Goal: Find specific page/section: Find specific page/section

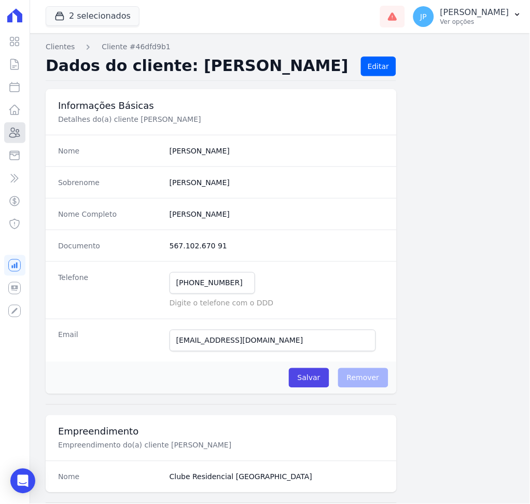
click at [18, 139] on link "Clientes" at bounding box center [14, 132] width 21 height 21
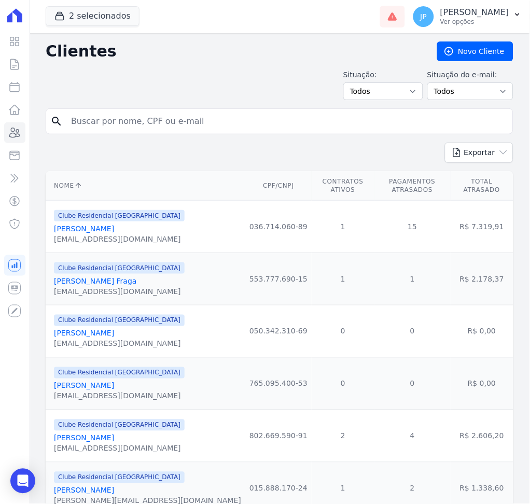
click at [176, 126] on input "search" at bounding box center [287, 121] width 444 height 21
paste input "[PERSON_NAME]"
type input "[PERSON_NAME]"
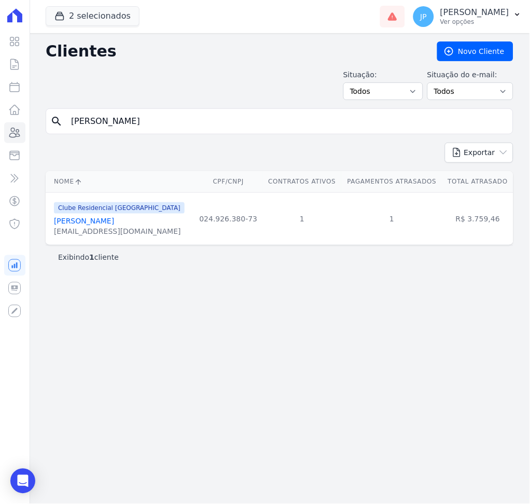
click at [103, 223] on link "[PERSON_NAME]" at bounding box center [84, 221] width 60 height 8
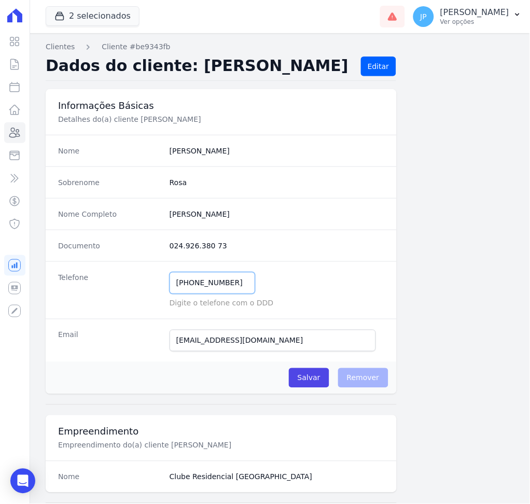
drag, startPoint x: 233, startPoint y: 282, endPoint x: 112, endPoint y: 283, distance: 121.4
click at [112, 283] on div "Telefone [PHONE_NUMBER] Mensagem de SMS ainda não enviada.. Mensagem de [PERSON…" at bounding box center [221, 290] width 351 height 58
click at [311, 189] on div "Sobrenome Rosa" at bounding box center [221, 183] width 351 height 32
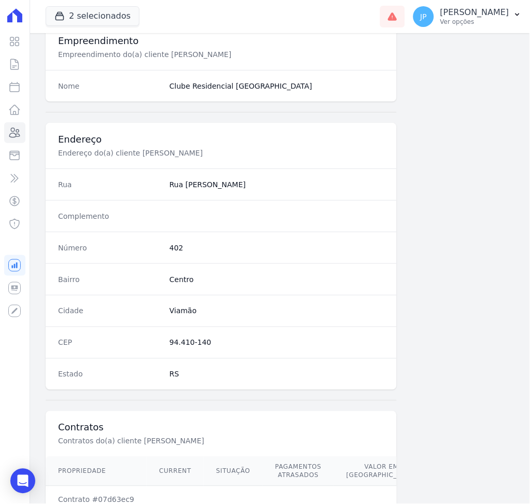
scroll to position [475, 0]
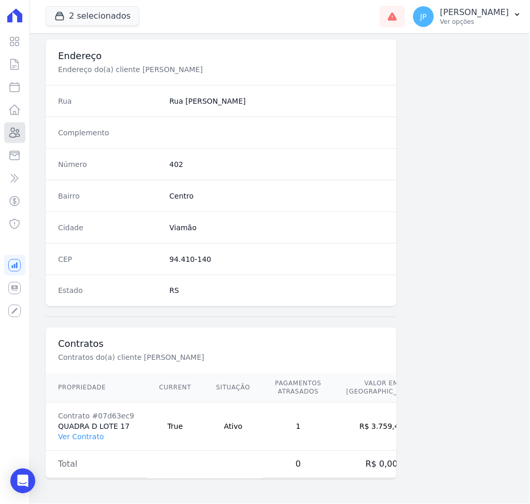
click at [11, 127] on icon at bounding box center [14, 133] width 12 height 12
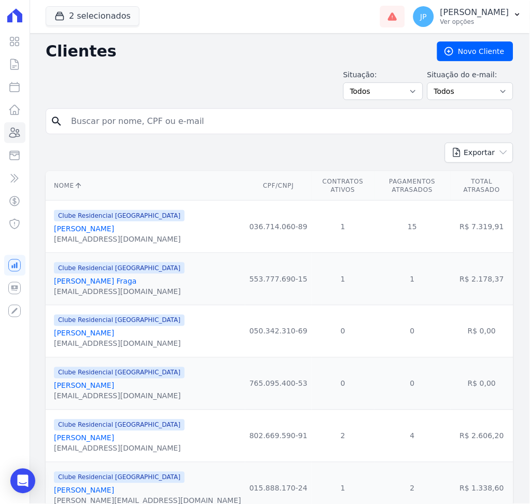
click at [279, 119] on input "search" at bounding box center [287, 121] width 444 height 21
paste input "[PERSON_NAME]"
type input "[PERSON_NAME]"
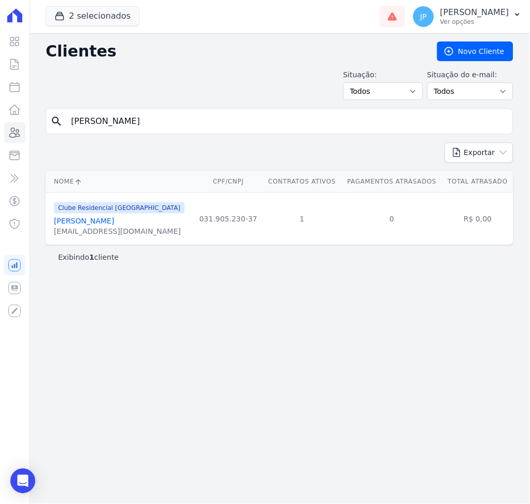
click at [108, 220] on link "[PERSON_NAME]" at bounding box center [84, 221] width 60 height 8
